Goal: Transaction & Acquisition: Purchase product/service

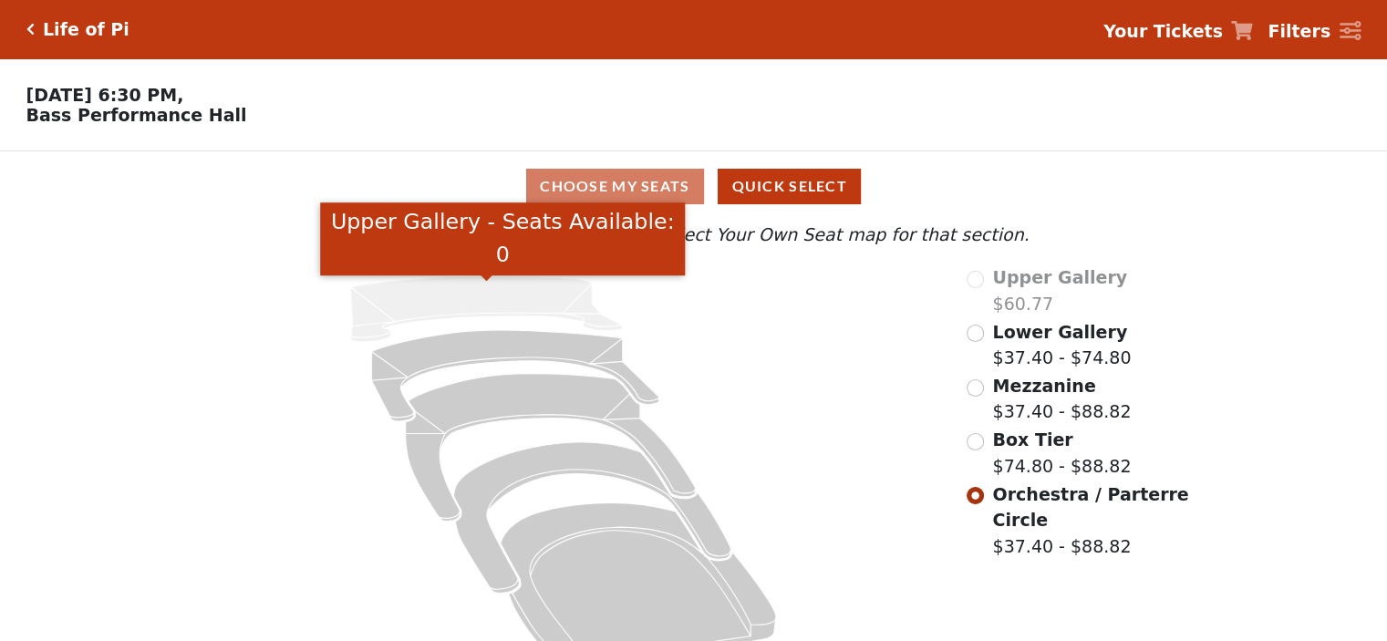
scroll to position [46, 0]
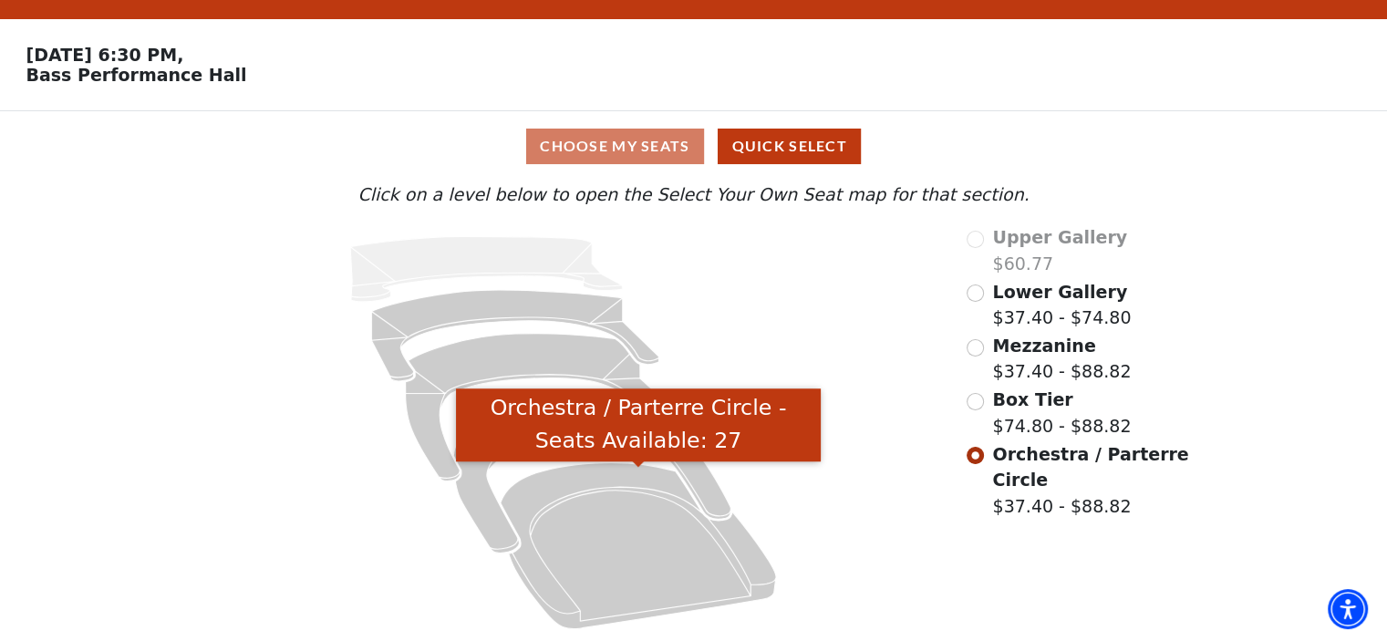
click at [624, 519] on icon "Orchestra / Parterre Circle - Seats Available: 27" at bounding box center [638, 545] width 275 height 166
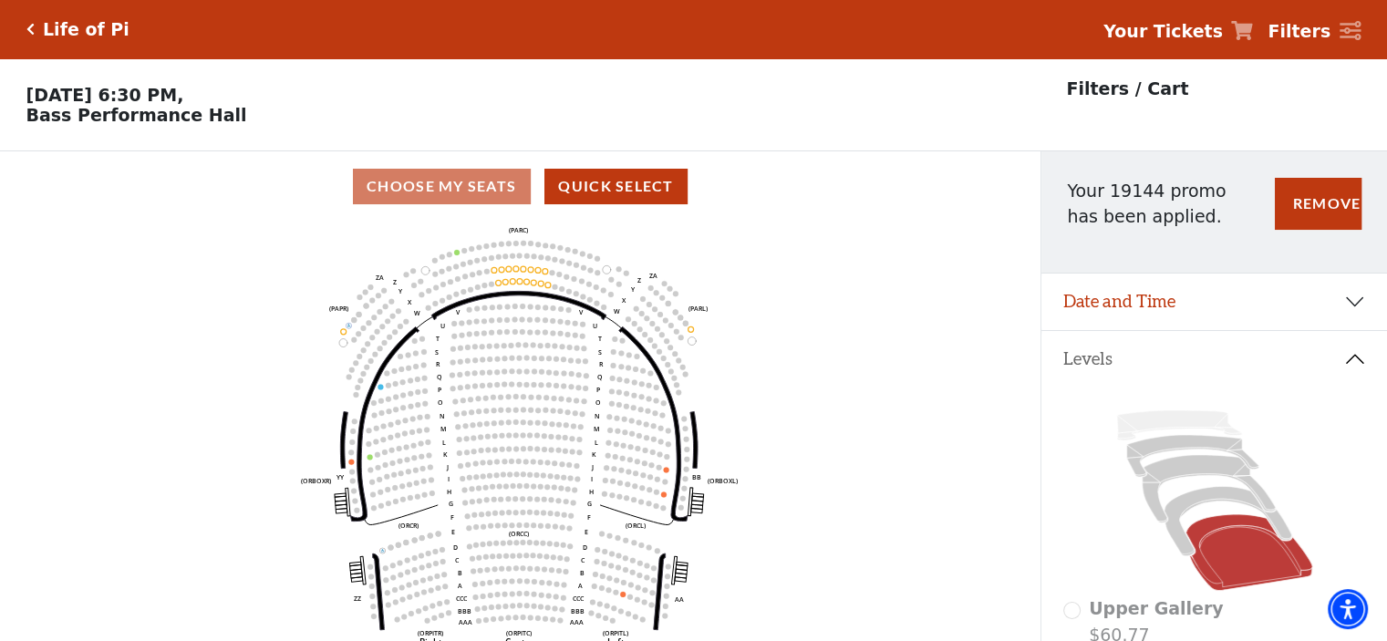
scroll to position [84, 0]
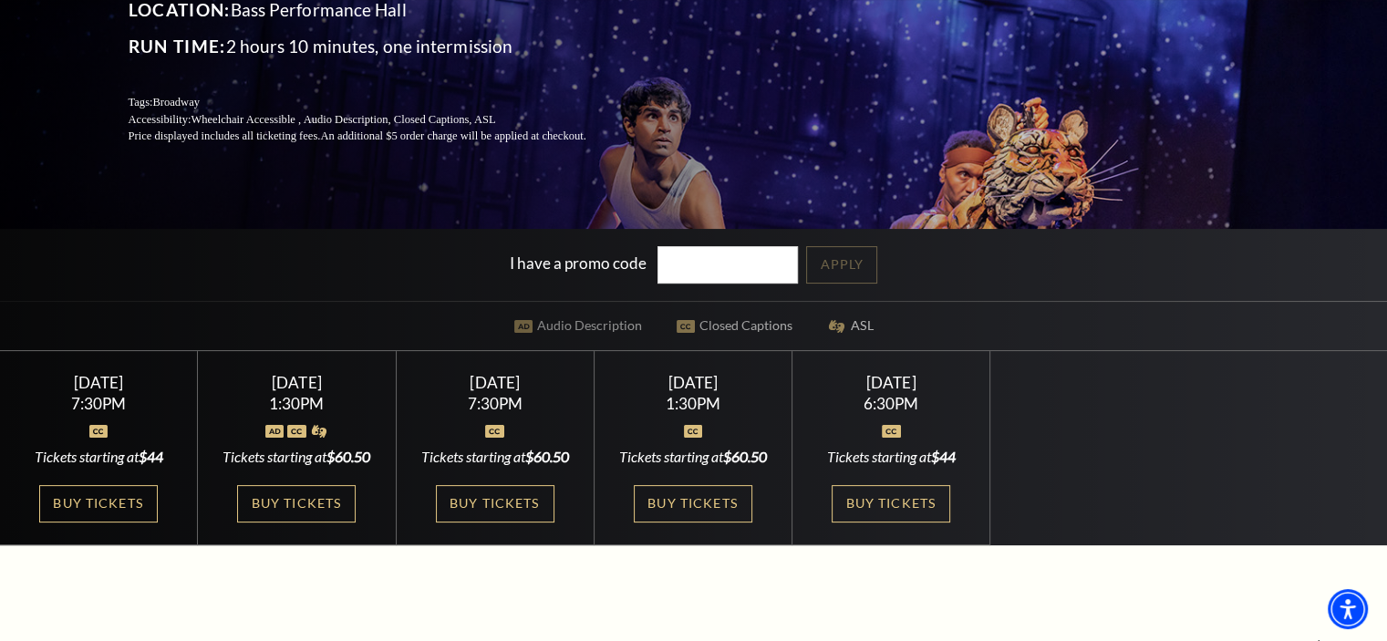
click at [102, 491] on link "Buy Tickets" at bounding box center [98, 503] width 119 height 37
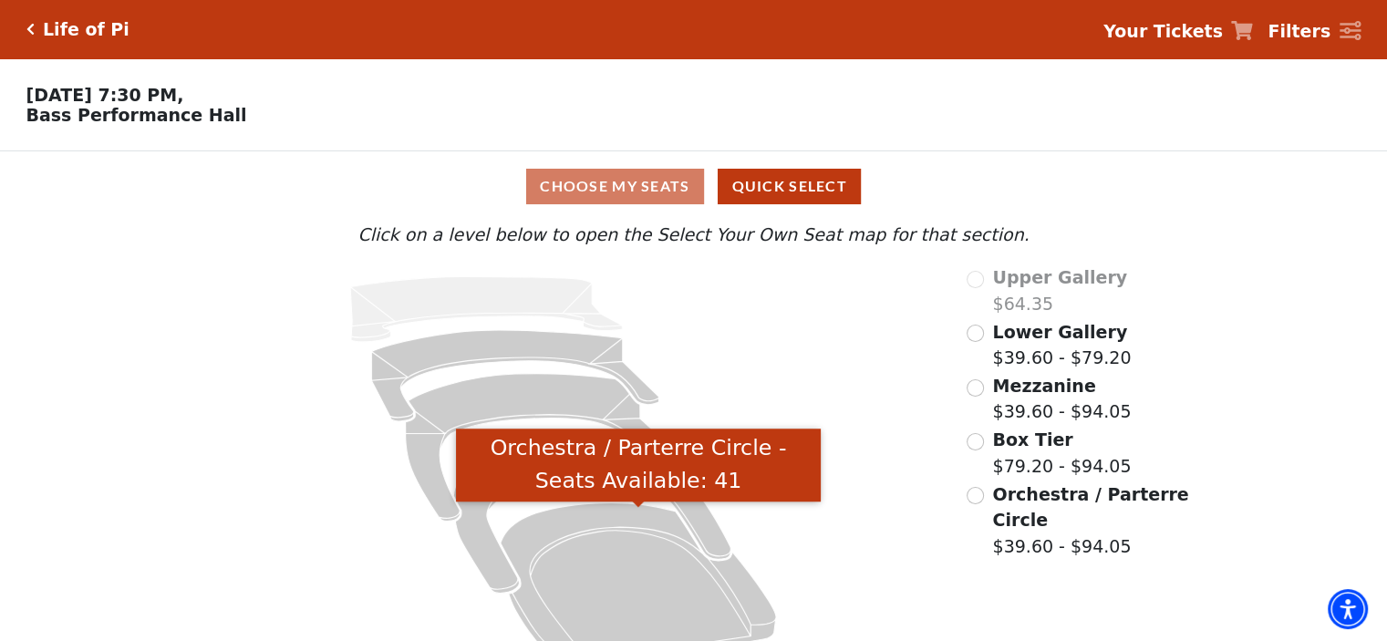
click at [620, 564] on icon "Orchestra / Parterre Circle - Seats Available: 41" at bounding box center [638, 585] width 275 height 166
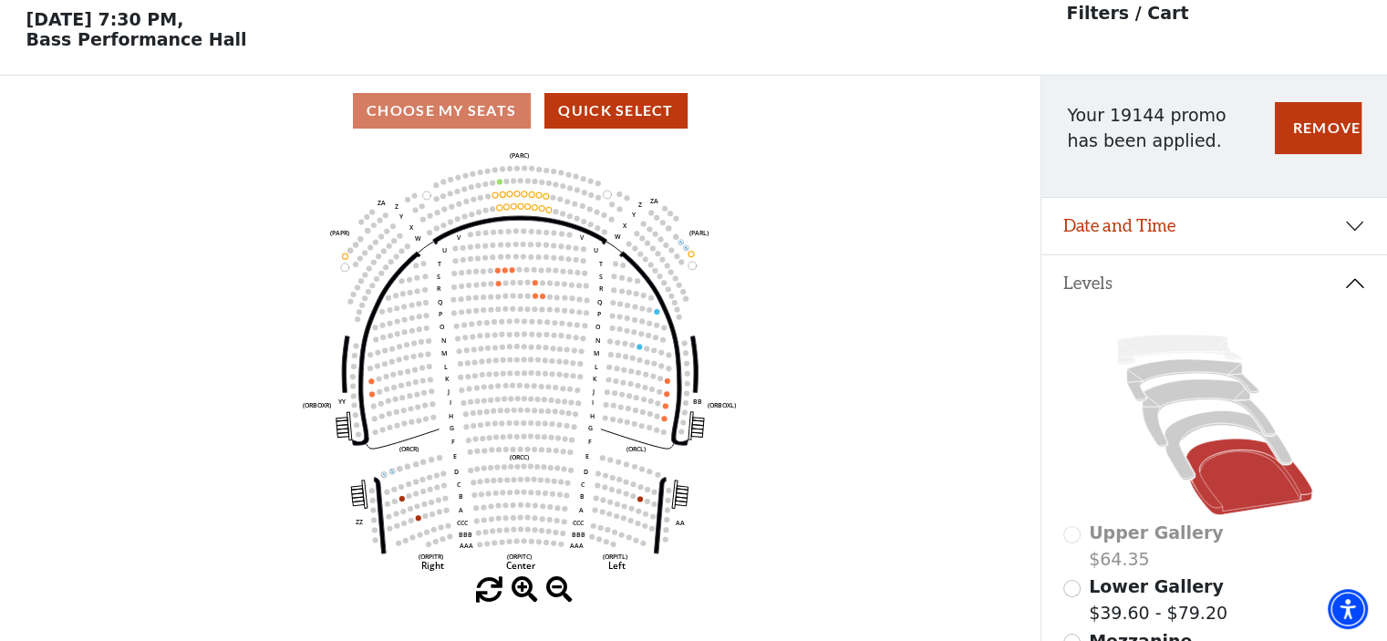
scroll to position [84, 0]
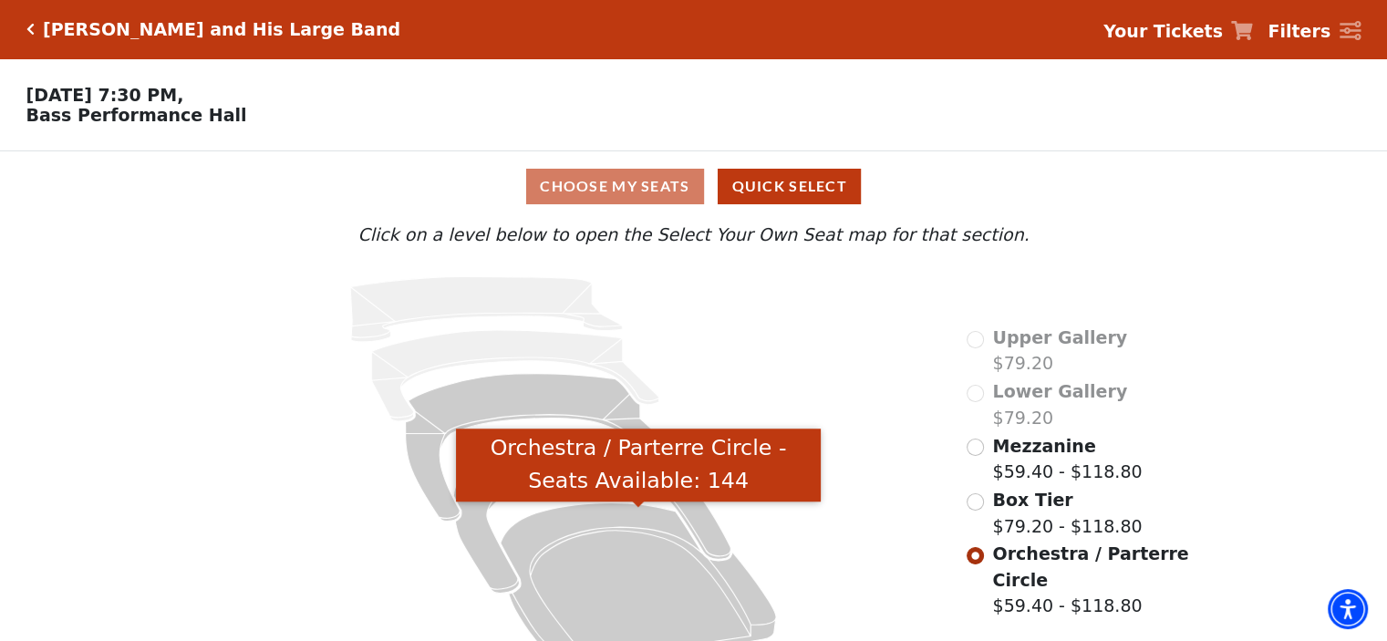
click at [647, 564] on icon "Orchestra / Parterre Circle - Seats Available: 144" at bounding box center [638, 585] width 275 height 166
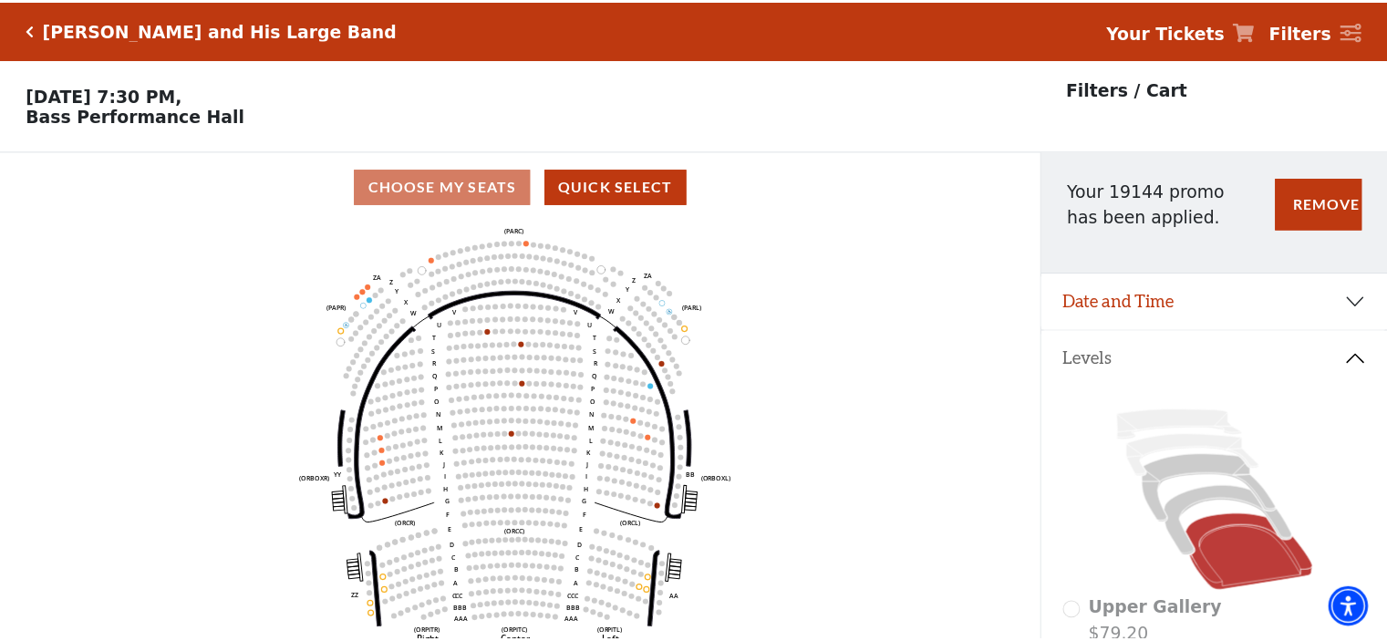
scroll to position [84, 0]
